Goal: Task Accomplishment & Management: Use online tool/utility

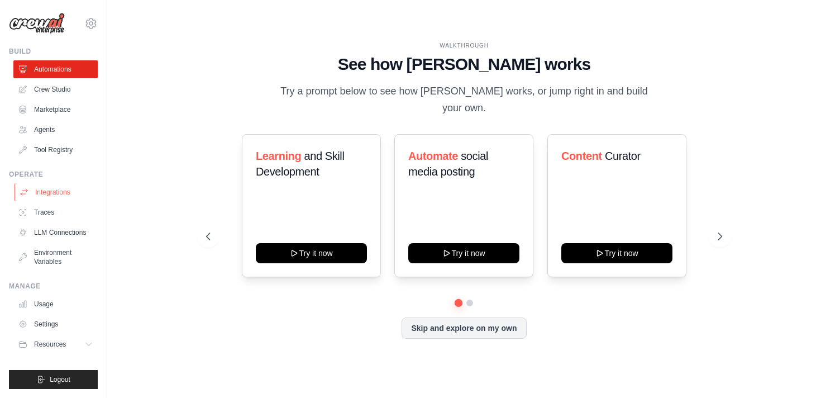
click at [49, 190] on link "Integrations" at bounding box center [57, 192] width 84 height 18
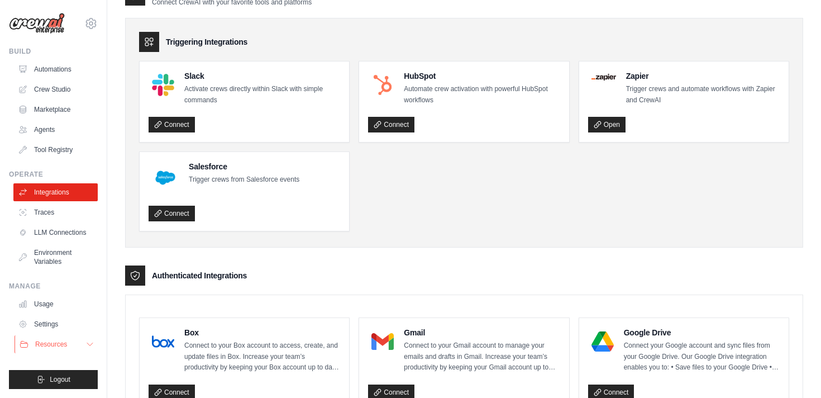
scroll to position [32, 0]
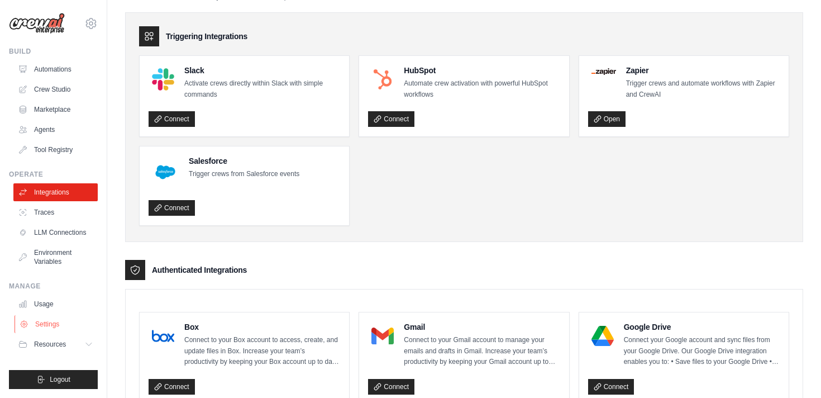
click at [43, 326] on link "Settings" at bounding box center [57, 324] width 84 height 18
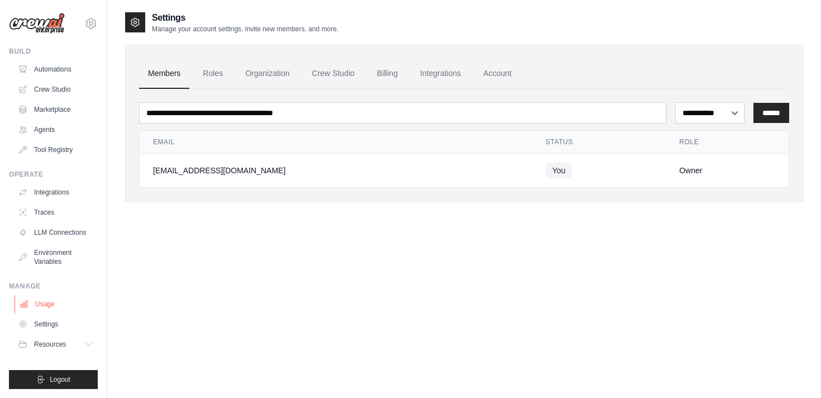
click at [47, 307] on link "Usage" at bounding box center [57, 304] width 84 height 18
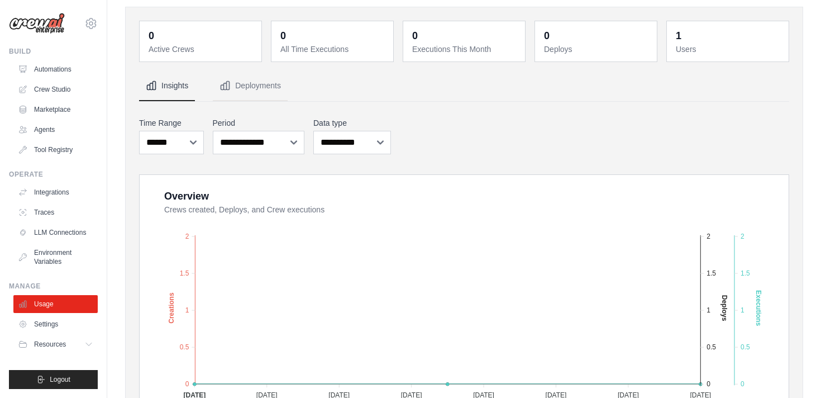
scroll to position [40, 0]
click at [42, 341] on span "Resources" at bounding box center [51, 344] width 32 height 9
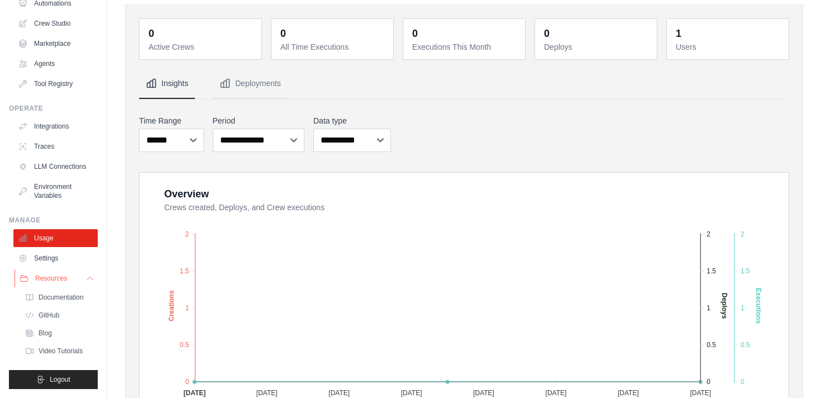
scroll to position [0, 0]
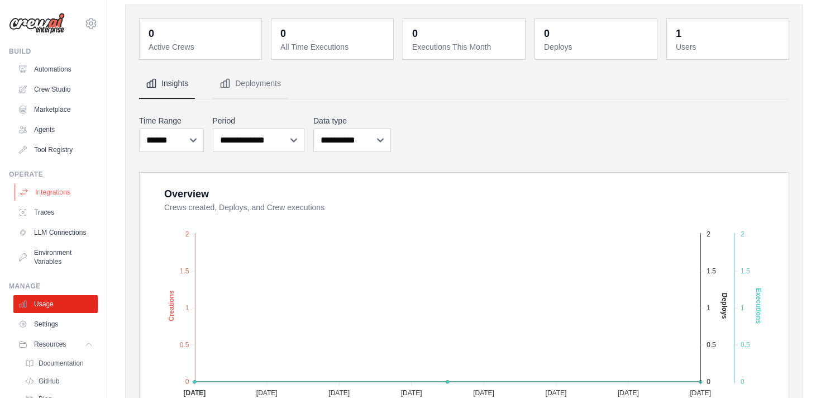
click at [61, 189] on link "Integrations" at bounding box center [57, 192] width 84 height 18
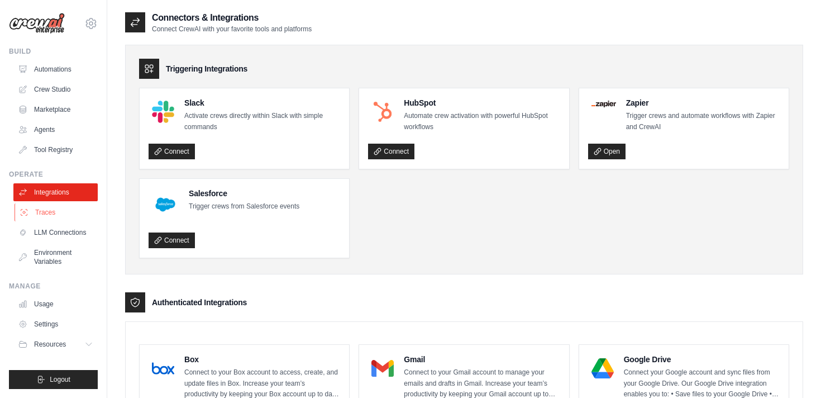
click at [51, 210] on link "Traces" at bounding box center [57, 212] width 84 height 18
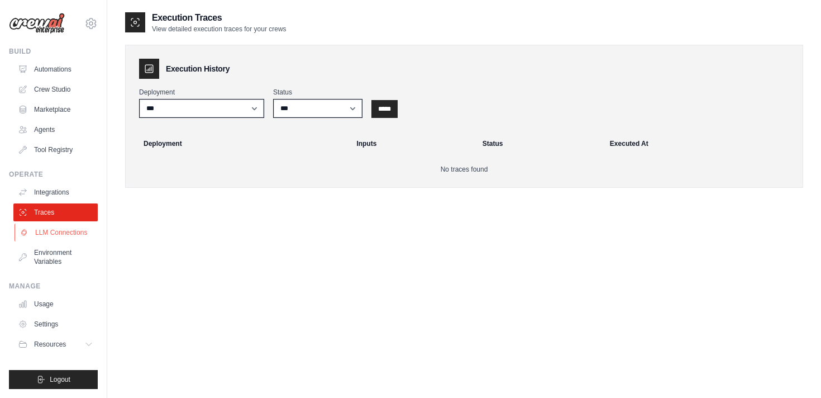
click at [52, 230] on link "LLM Connections" at bounding box center [57, 232] width 84 height 18
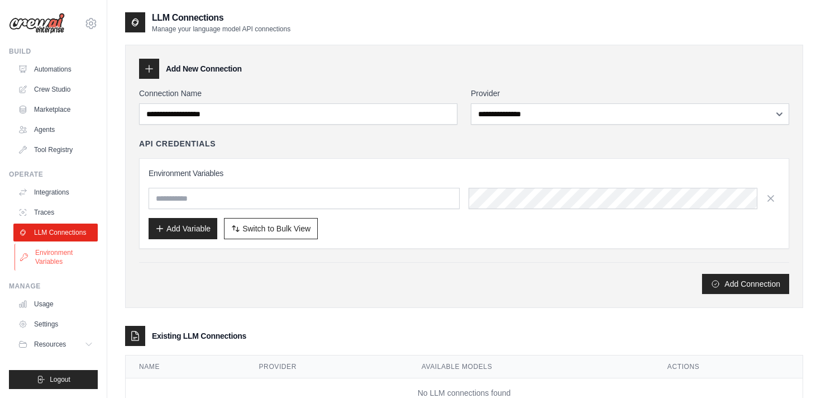
click at [51, 258] on link "Environment Variables" at bounding box center [57, 257] width 84 height 27
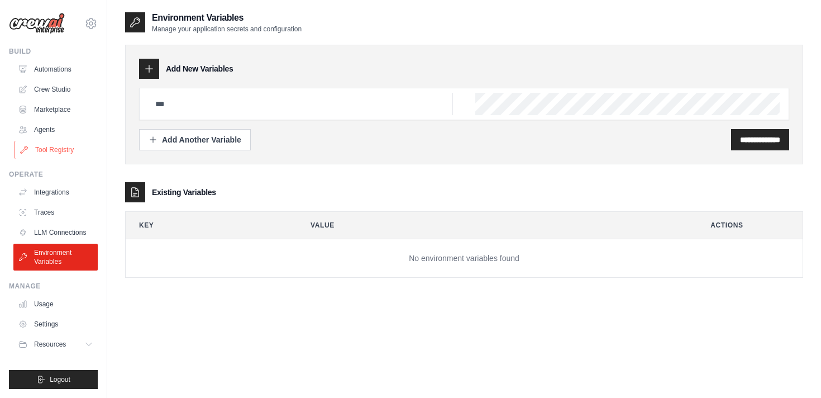
click at [48, 151] on link "Tool Registry" at bounding box center [57, 150] width 84 height 18
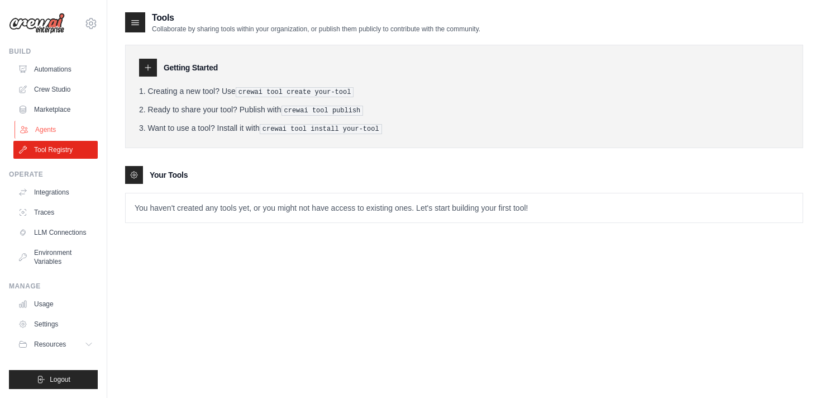
click at [43, 133] on link "Agents" at bounding box center [57, 130] width 84 height 18
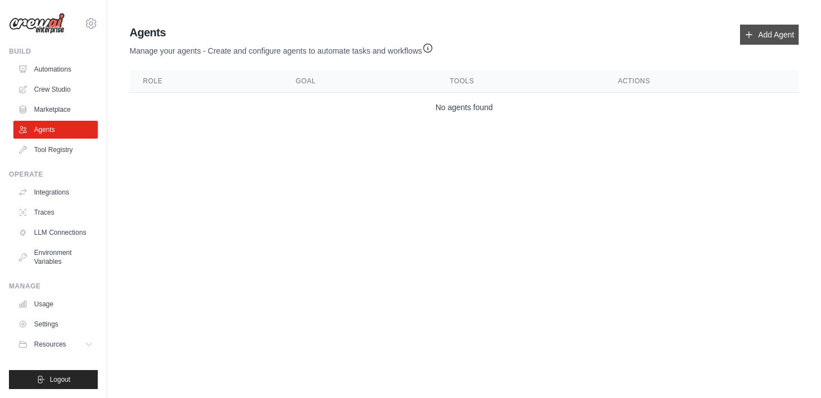
click at [780, 34] on link "Add Agent" at bounding box center [769, 35] width 59 height 20
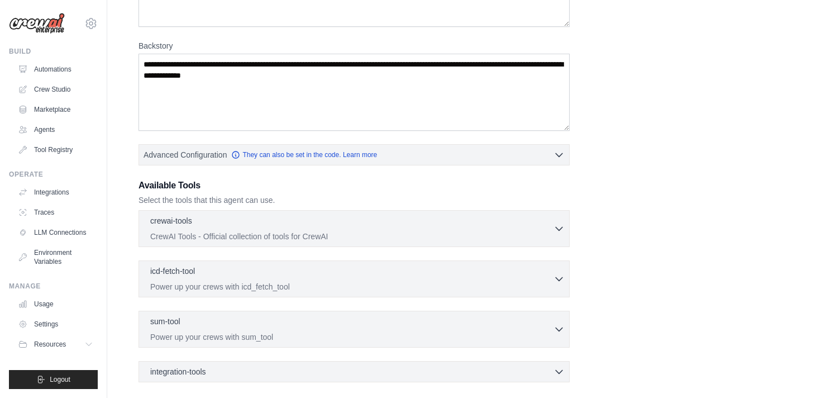
scroll to position [146, 0]
